Goal: Transaction & Acquisition: Purchase product/service

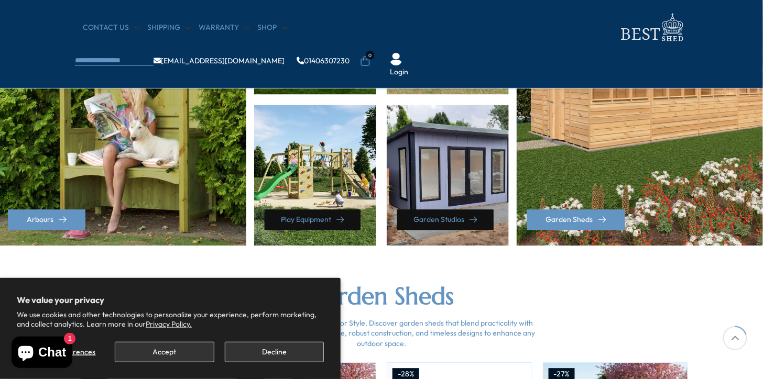
scroll to position [582, 0]
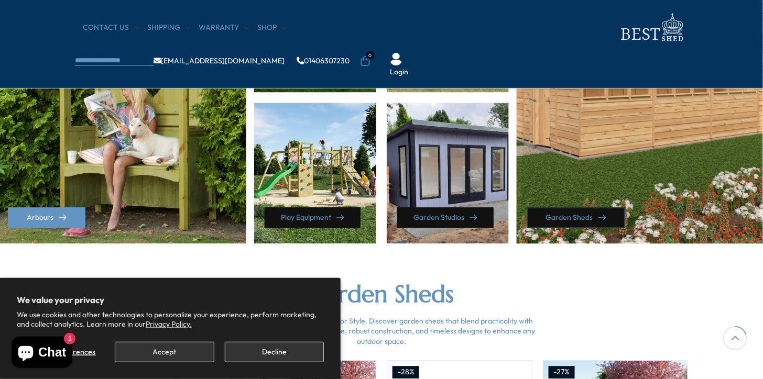
click at [591, 218] on link "Garden Sheds" at bounding box center [576, 218] width 98 height 20
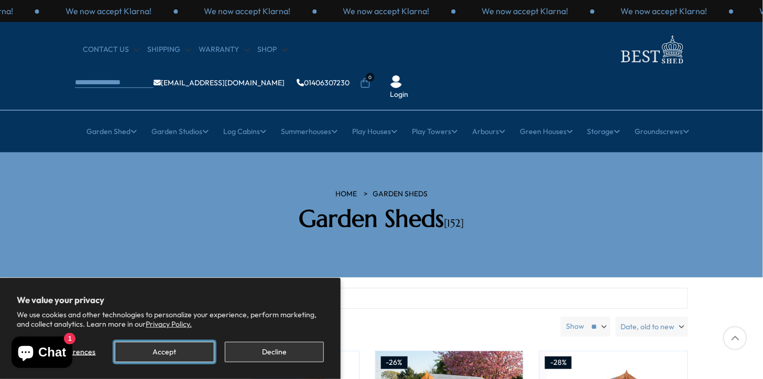
click at [143, 349] on button "Accept" at bounding box center [164, 352] width 99 height 20
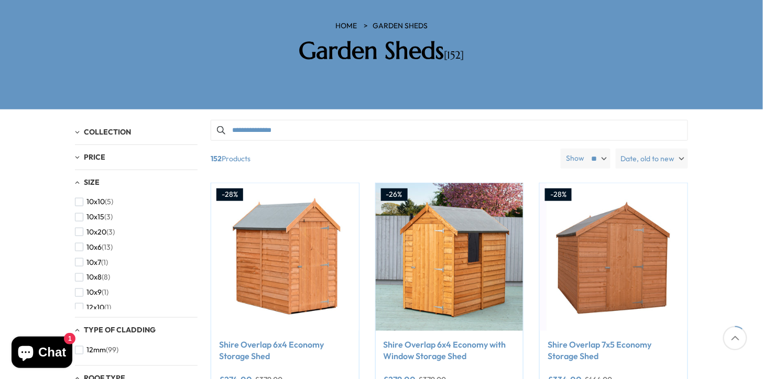
scroll to position [139, 0]
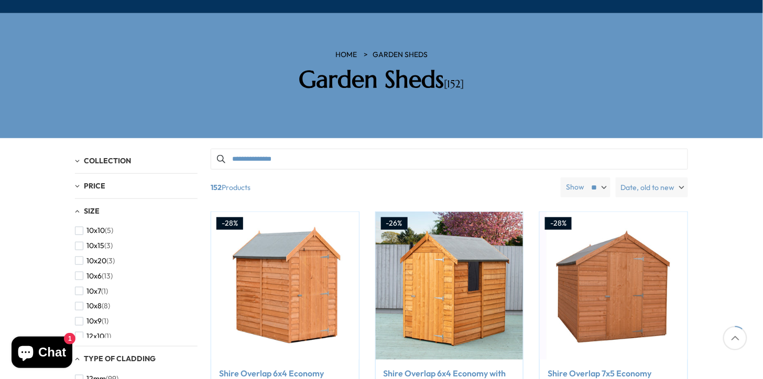
click at [79, 157] on div "Collection" at bounding box center [136, 161] width 123 height 9
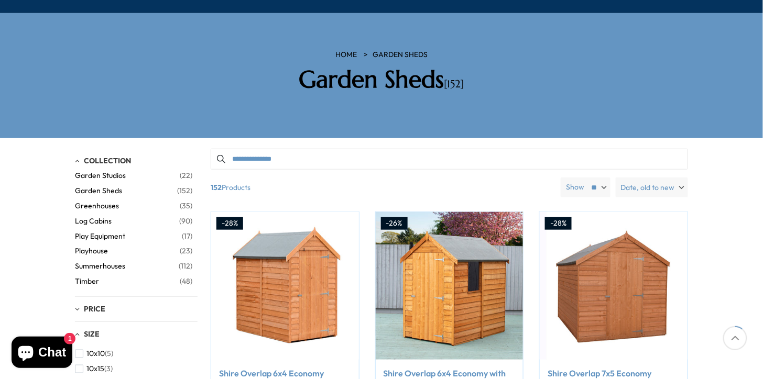
scroll to position [0, 0]
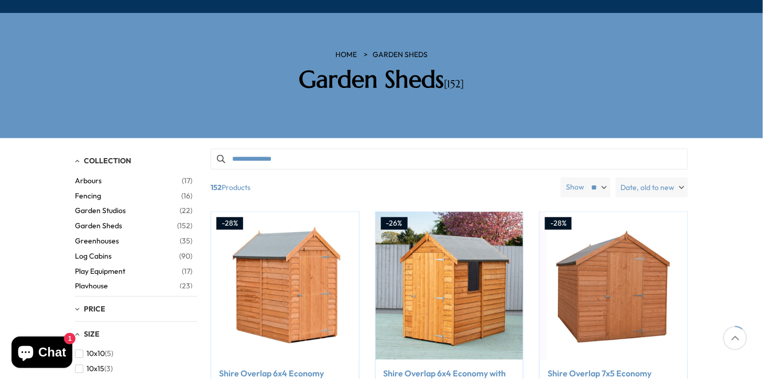
click at [239, 149] on input "Search products" at bounding box center [450, 159] width 478 height 21
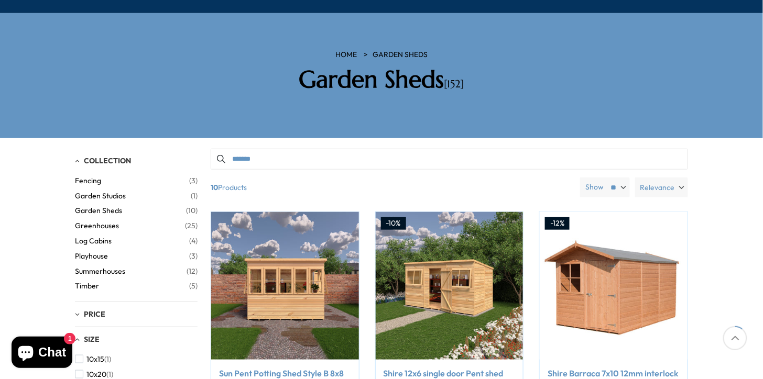
type input "*******"
click at [221, 155] on icon "button" at bounding box center [221, 159] width 8 height 8
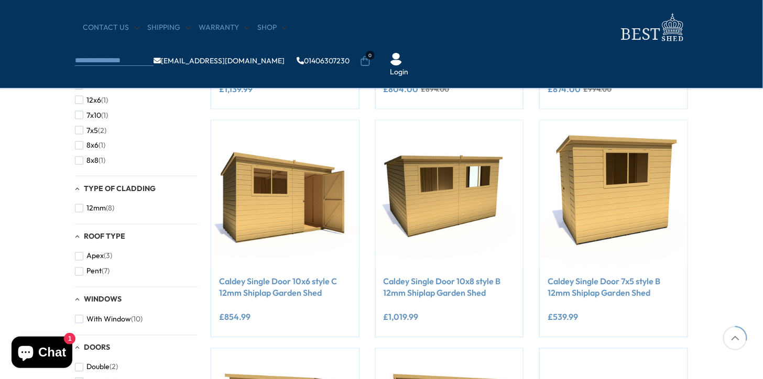
scroll to position [373, 0]
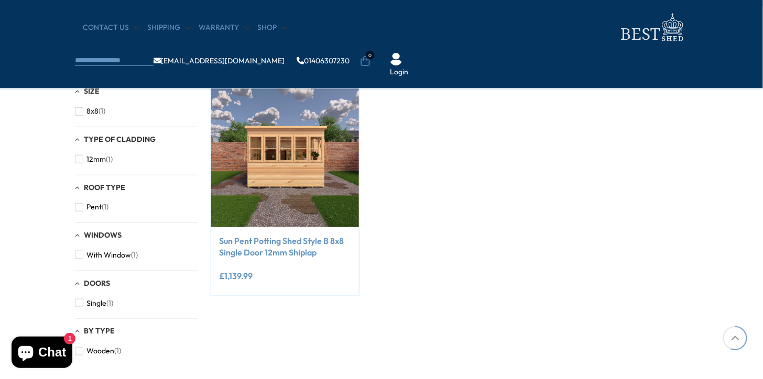
scroll to position [139, 0]
